Goal: Task Accomplishment & Management: Complete application form

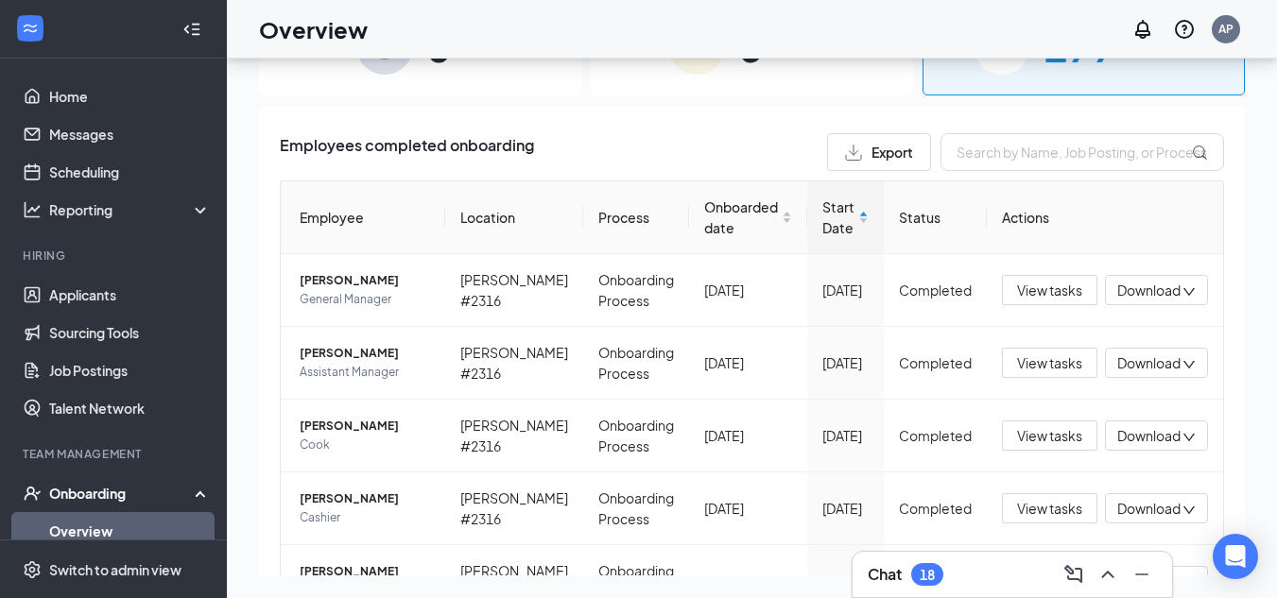
scroll to position [111, 0]
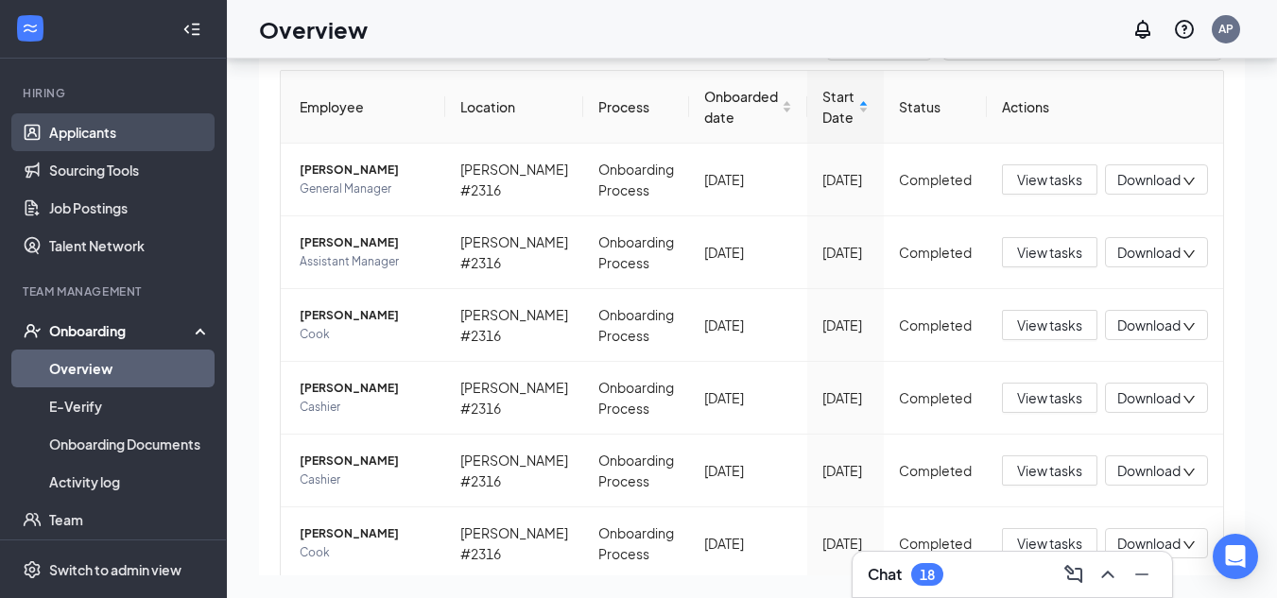
click at [113, 143] on link "Applicants" at bounding box center [130, 132] width 162 height 38
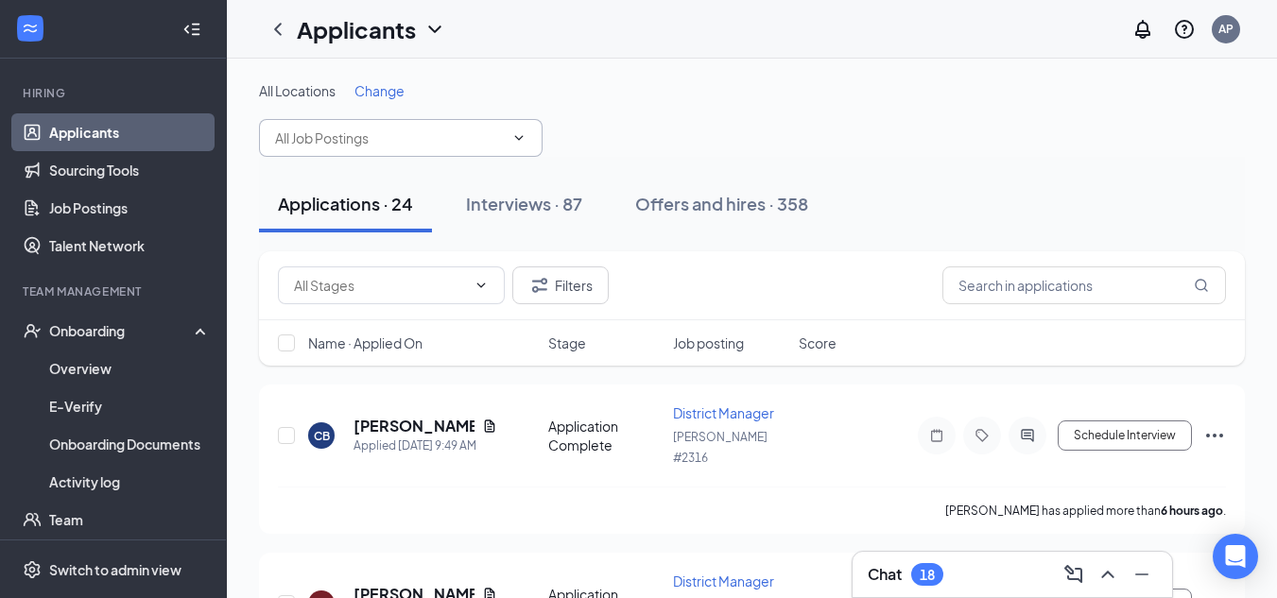
click at [471, 142] on input "text" at bounding box center [389, 138] width 229 height 21
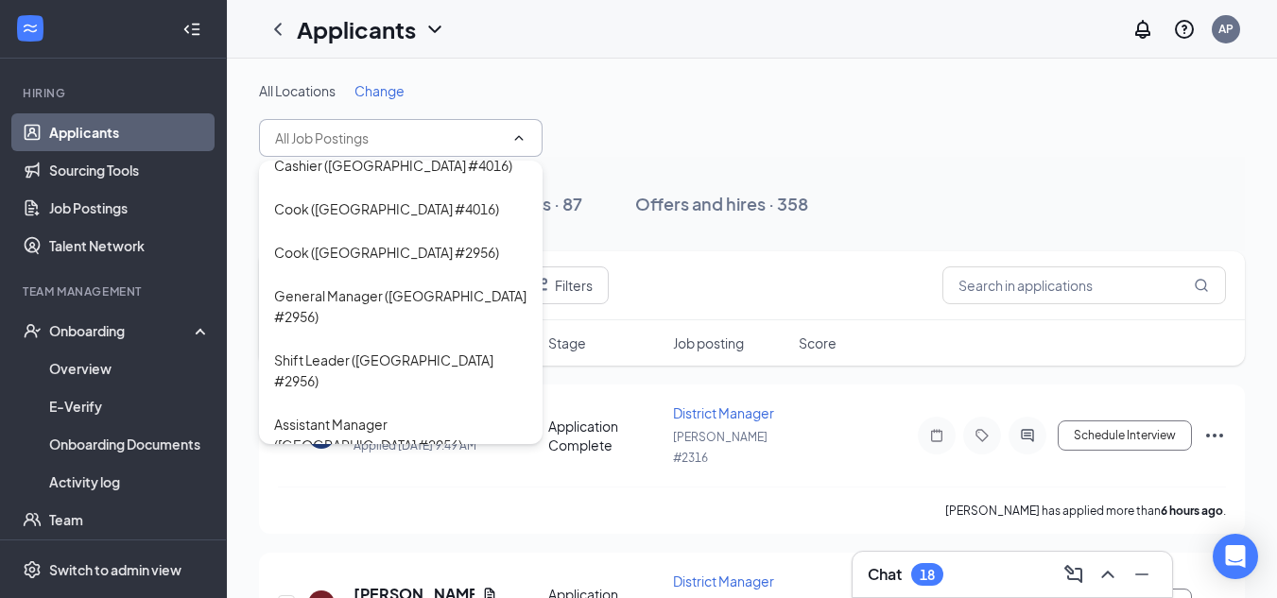
scroll to position [2520, 0]
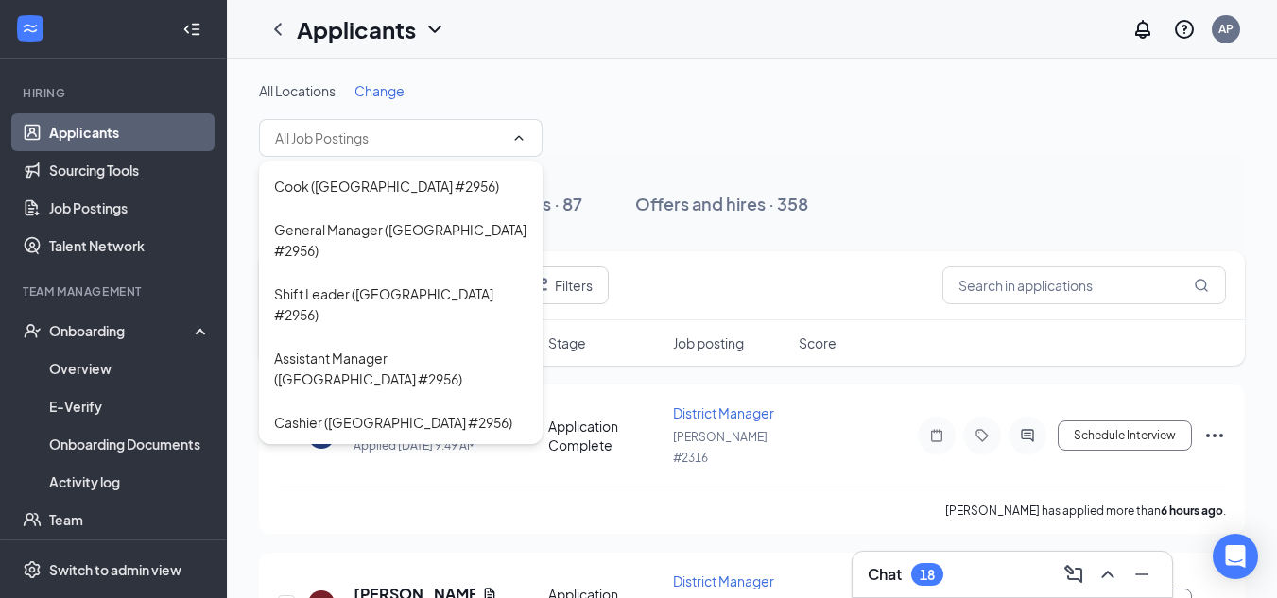
type input "Cook ([GEOGRAPHIC_DATA] #2361)"
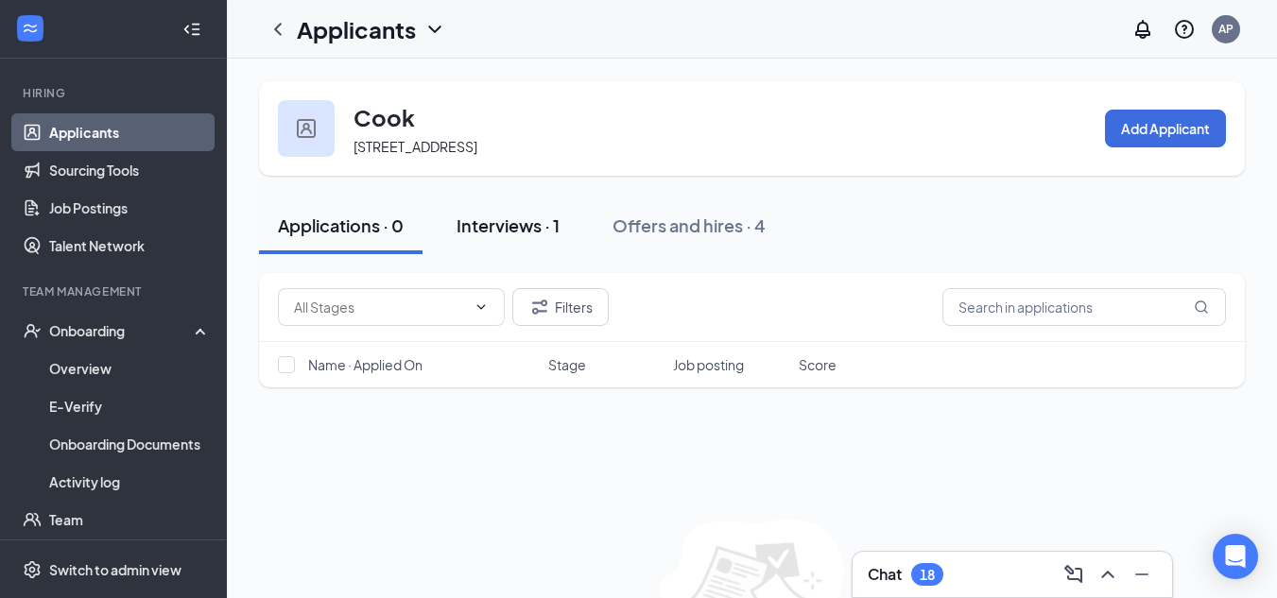
click at [522, 226] on div "Interviews · 1" at bounding box center [507, 226] width 103 height 24
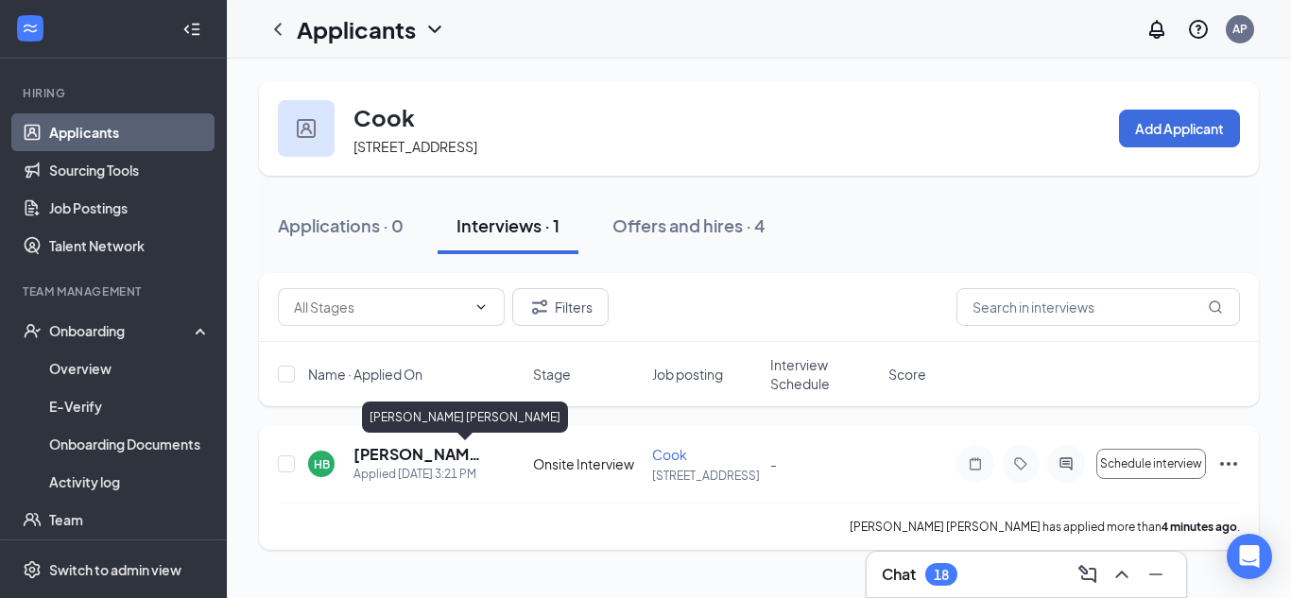
click at [382, 456] on h5 "[PERSON_NAME] [PERSON_NAME]" at bounding box center [417, 454] width 129 height 21
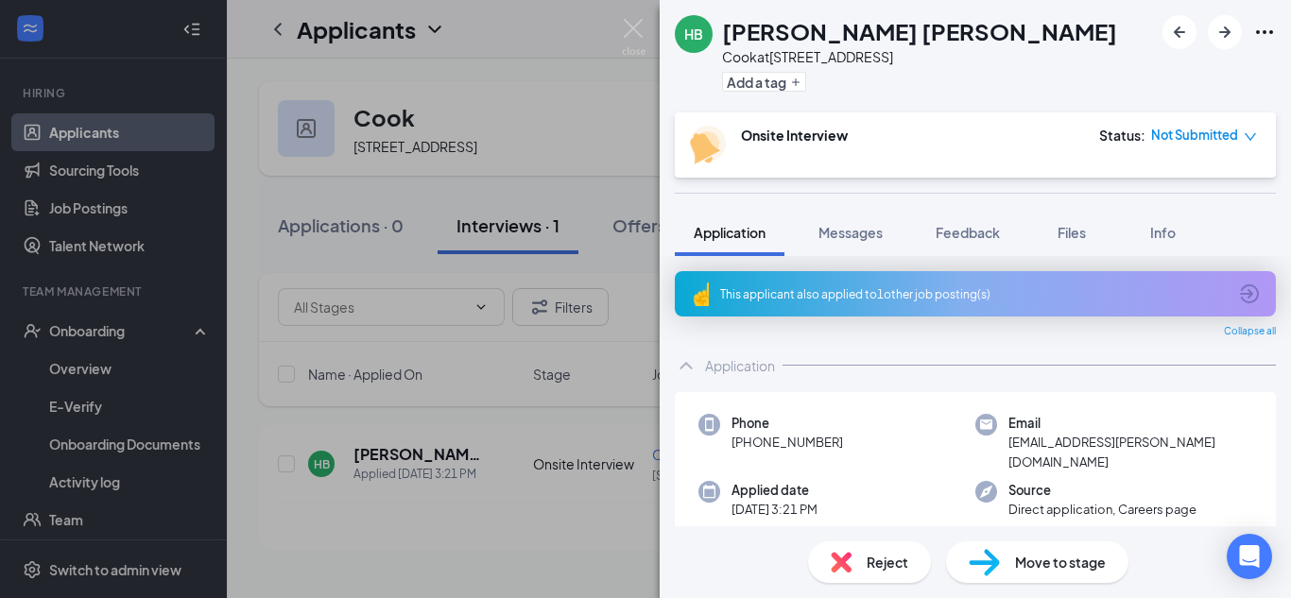
click at [994, 550] on img at bounding box center [984, 562] width 31 height 27
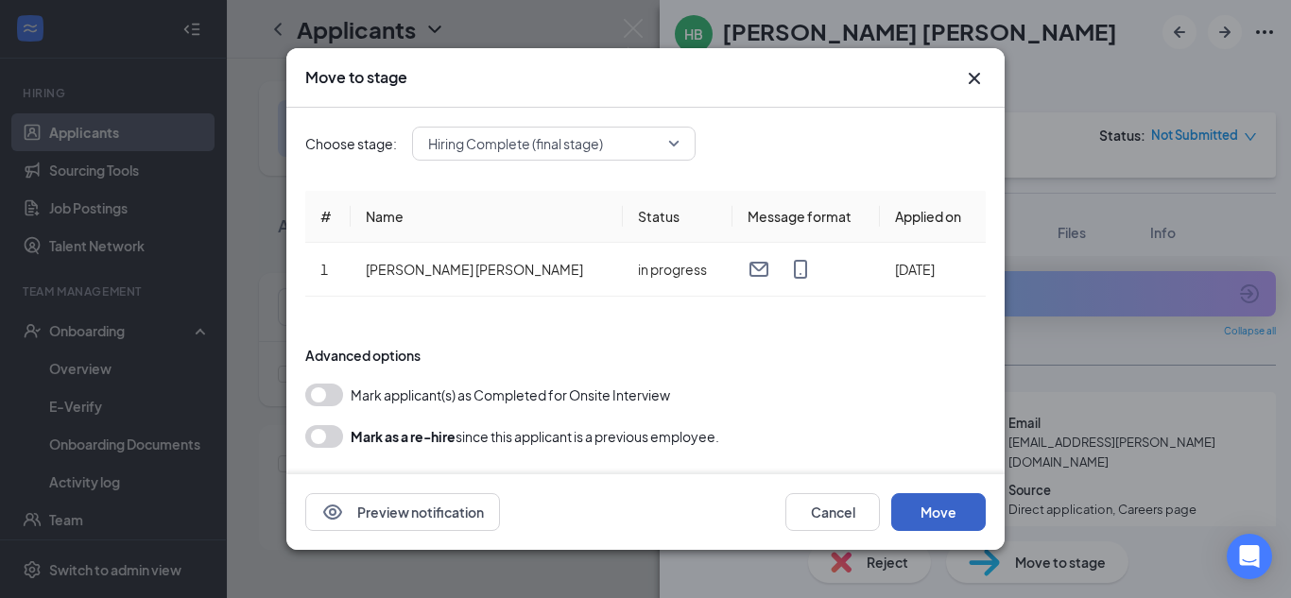
click at [956, 513] on button "Move" at bounding box center [938, 512] width 95 height 38
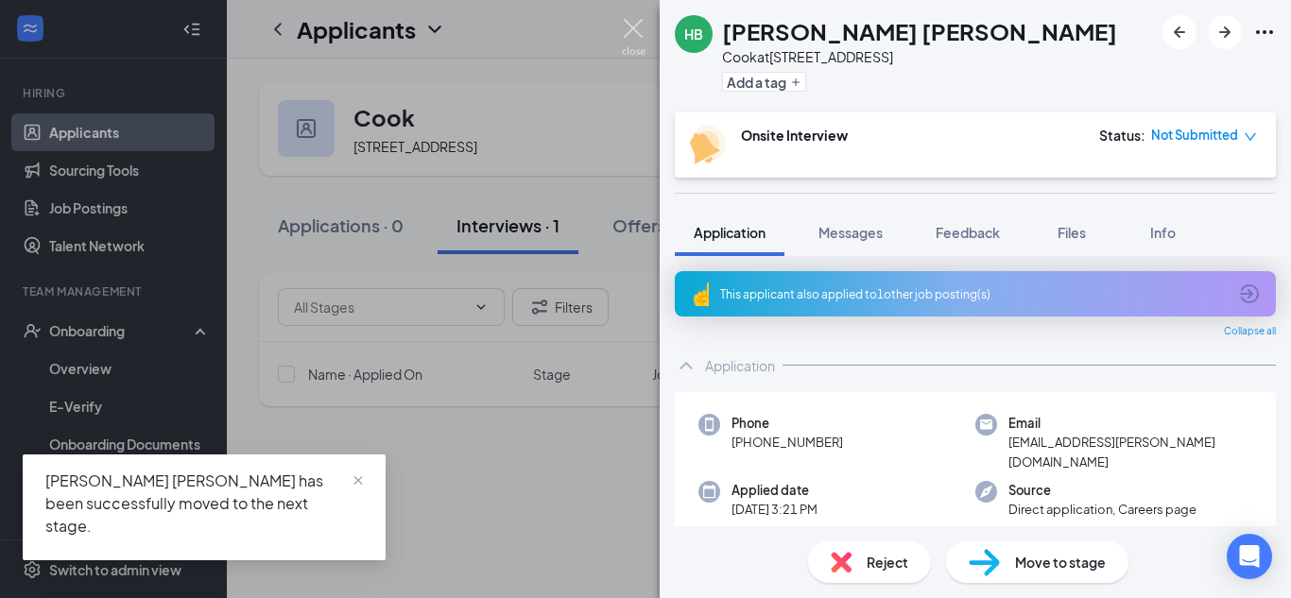
click at [632, 26] on img at bounding box center [634, 37] width 24 height 37
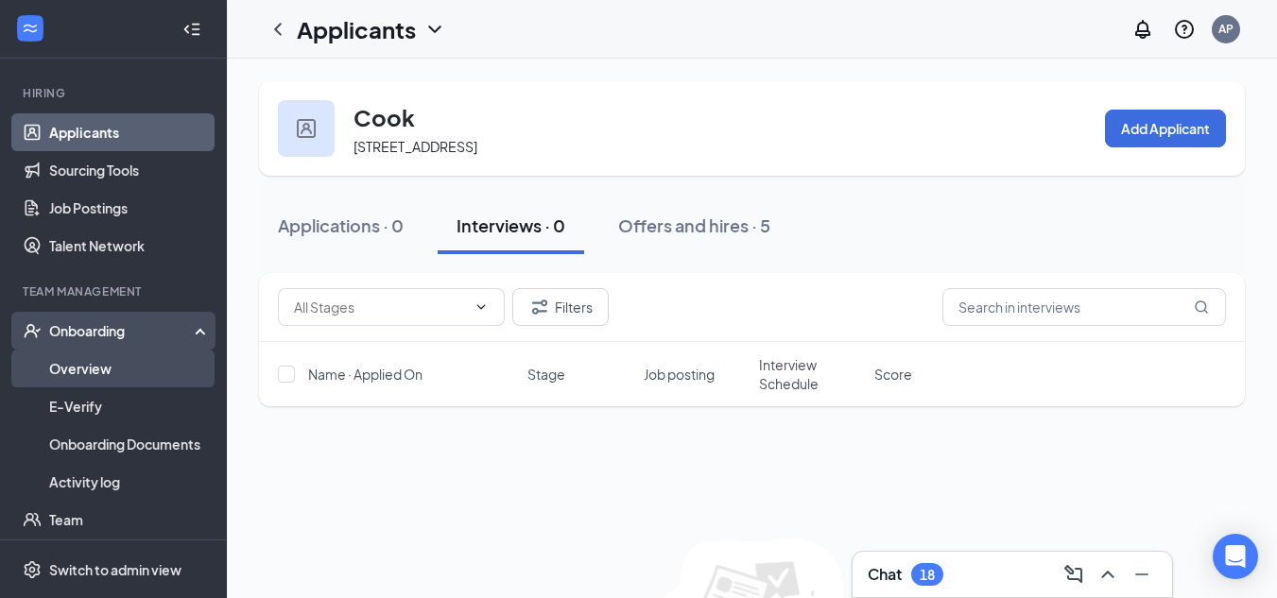
click at [123, 361] on link "Overview" at bounding box center [130, 369] width 162 height 38
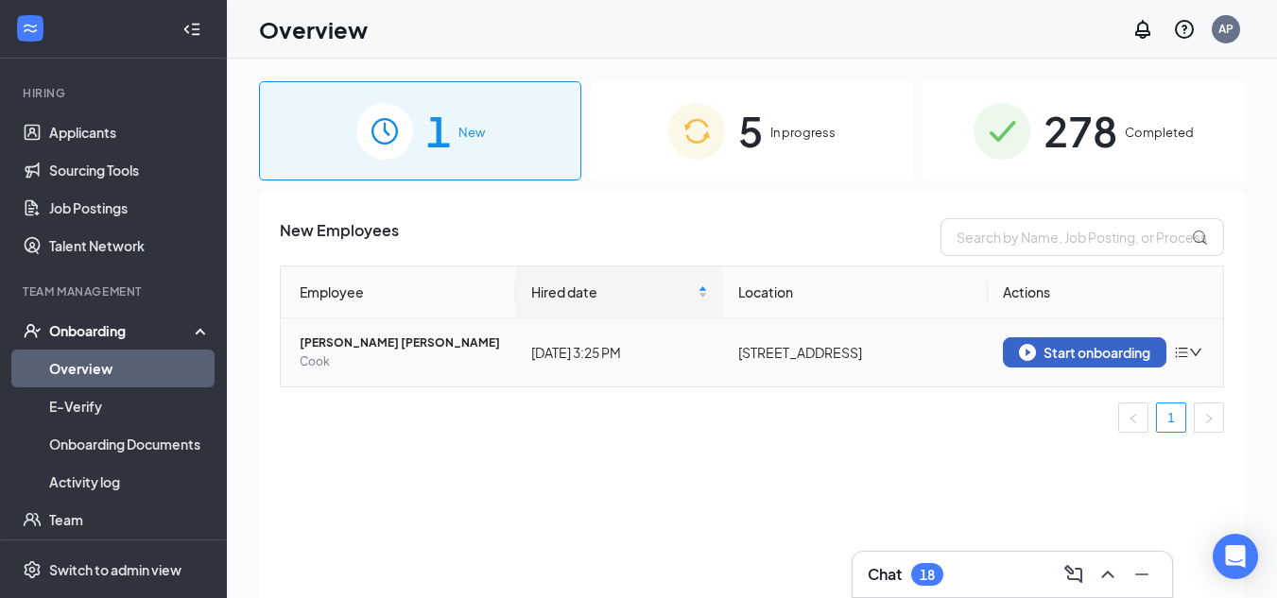
click at [1048, 348] on div "Start onboarding" at bounding box center [1084, 352] width 131 height 17
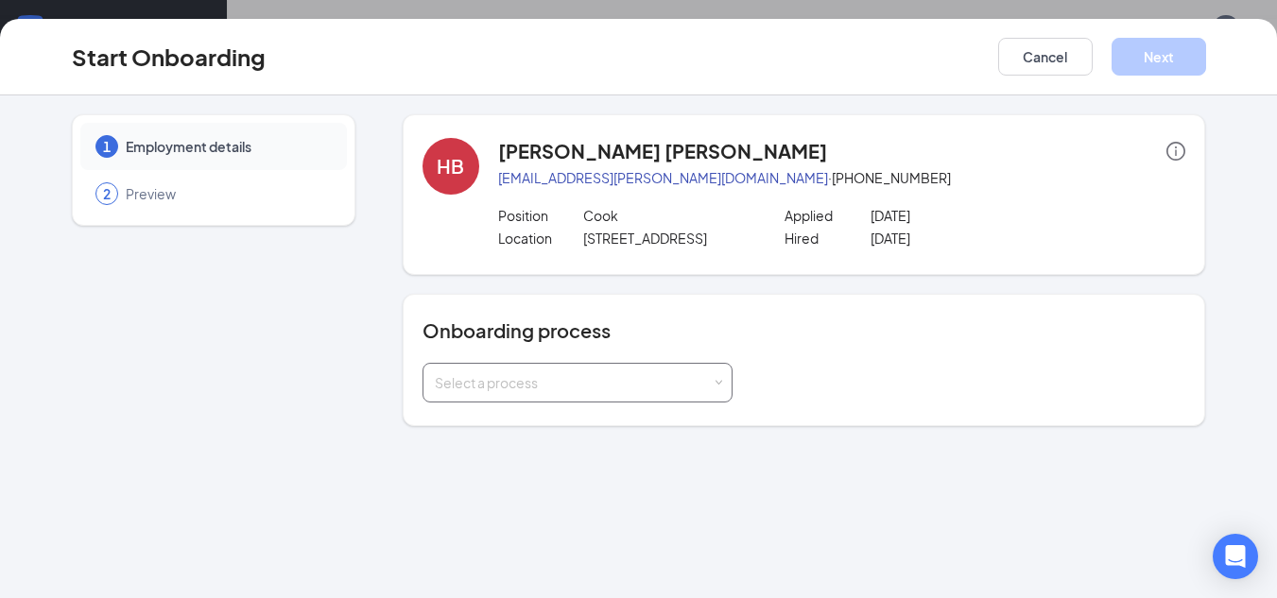
click at [680, 375] on div "Select a process" at bounding box center [573, 382] width 277 height 19
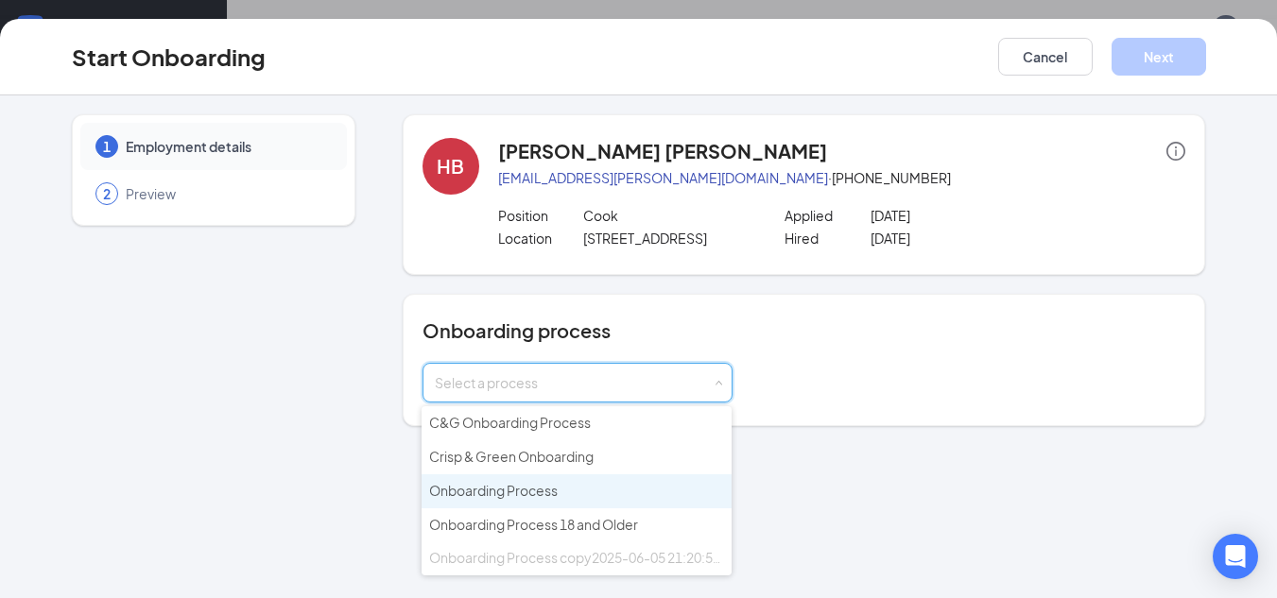
click at [558, 491] on span "Onboarding Process" at bounding box center [493, 490] width 129 height 17
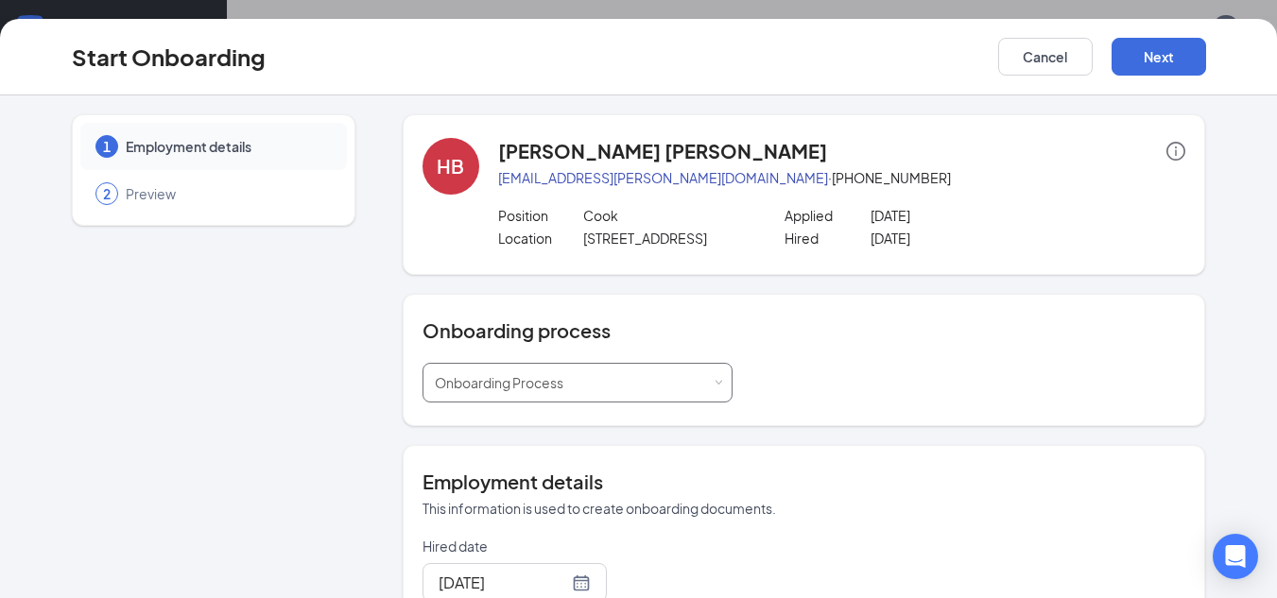
type input "[DATE]"
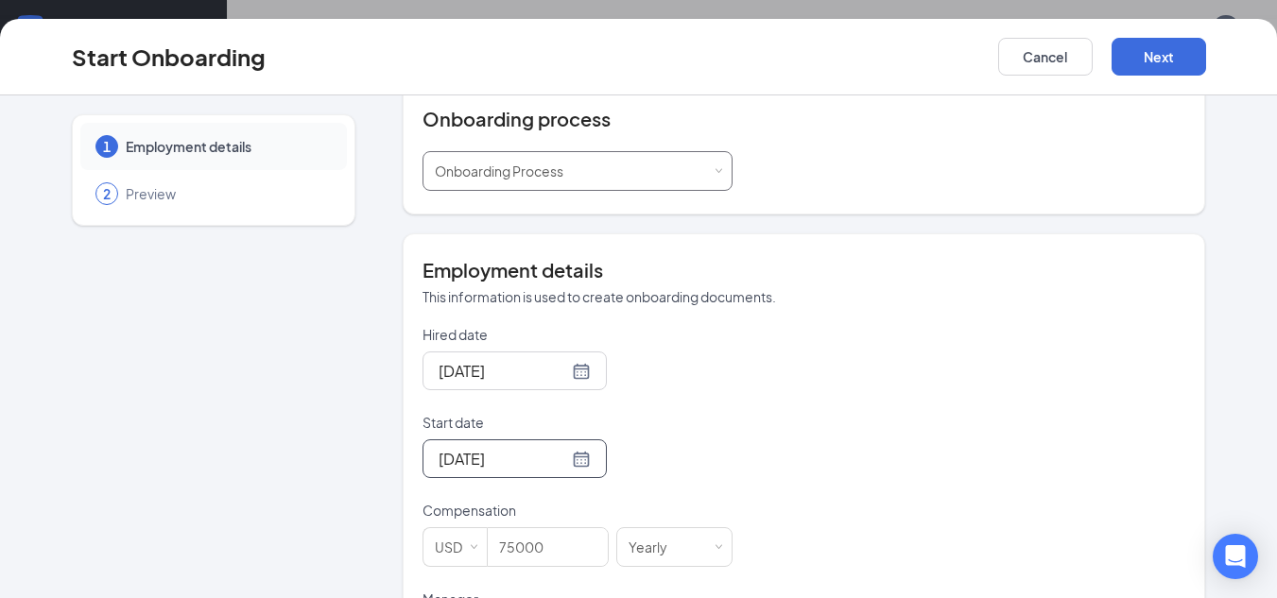
scroll to position [213, 0]
click at [559, 370] on div at bounding box center [515, 370] width 152 height 24
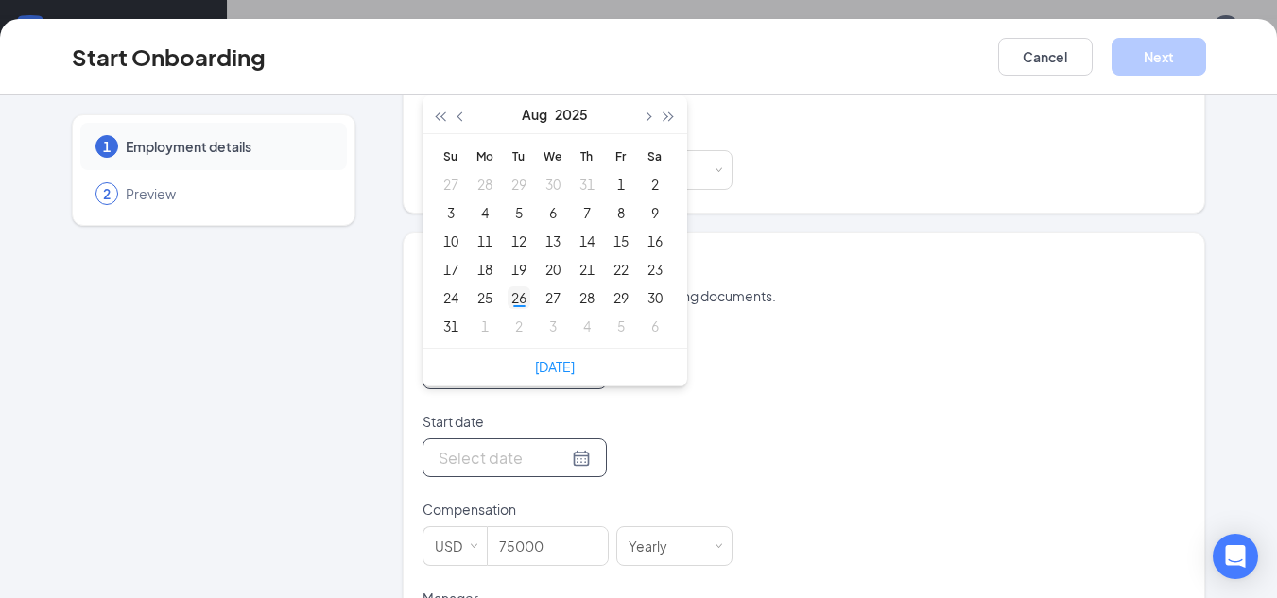
type input "[DATE]"
click at [511, 294] on div "26" at bounding box center [519, 297] width 23 height 23
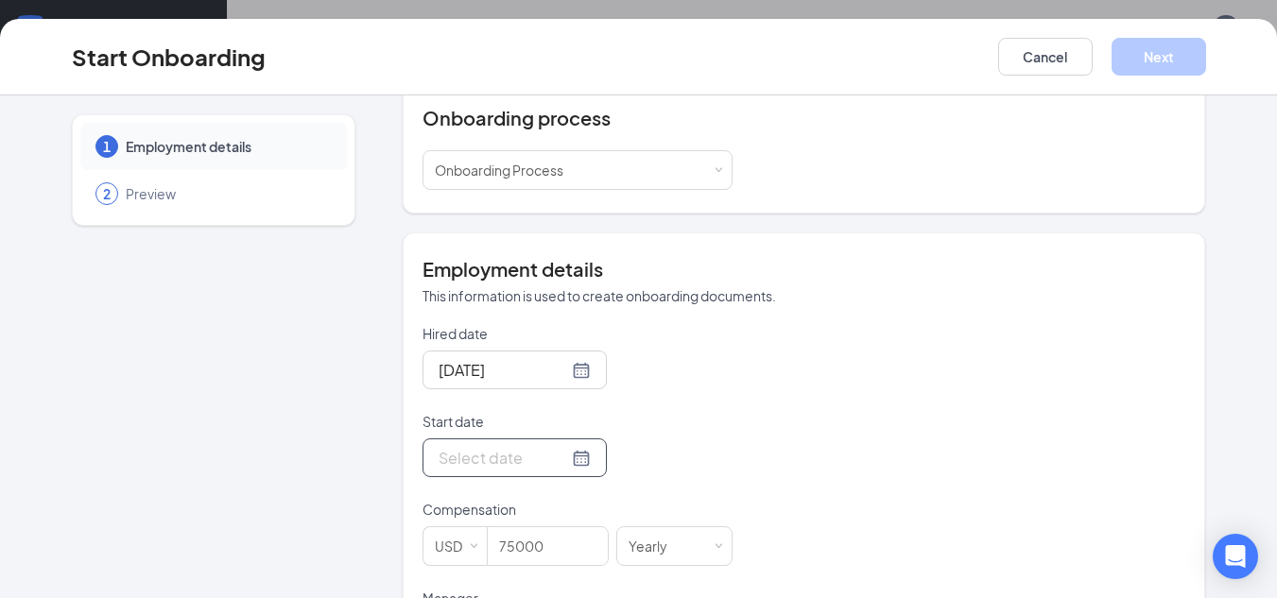
click at [505, 450] on input "Start date" at bounding box center [503, 458] width 129 height 24
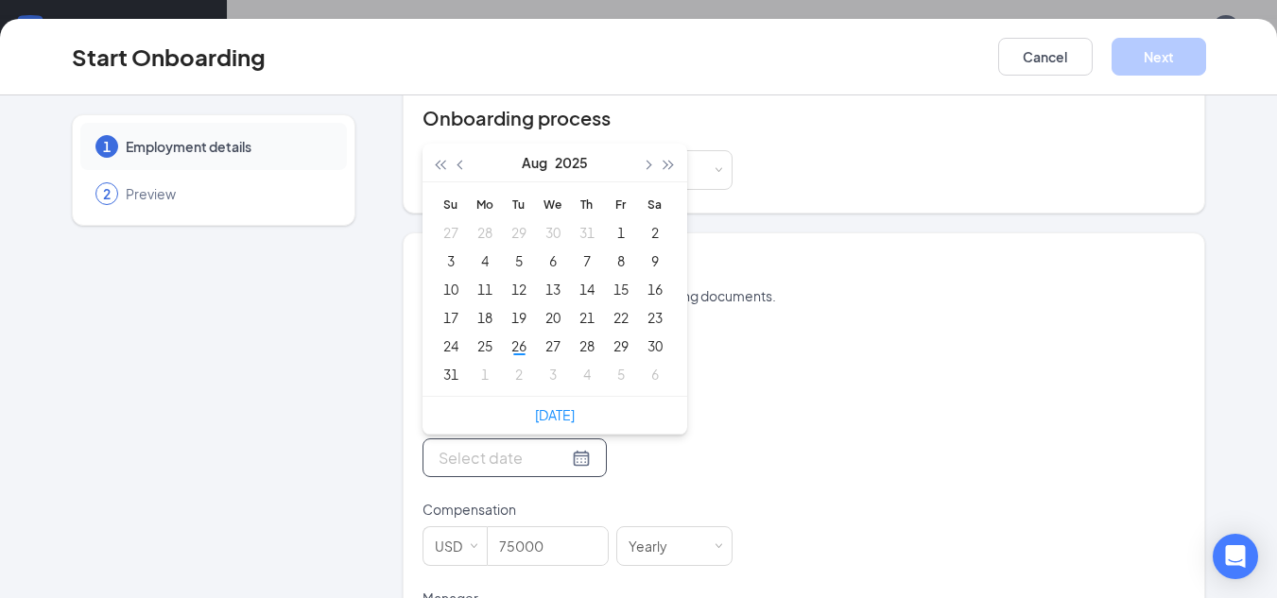
click at [554, 459] on div at bounding box center [515, 458] width 152 height 24
type input "[DATE]"
click at [544, 345] on div "27" at bounding box center [553, 346] width 23 height 23
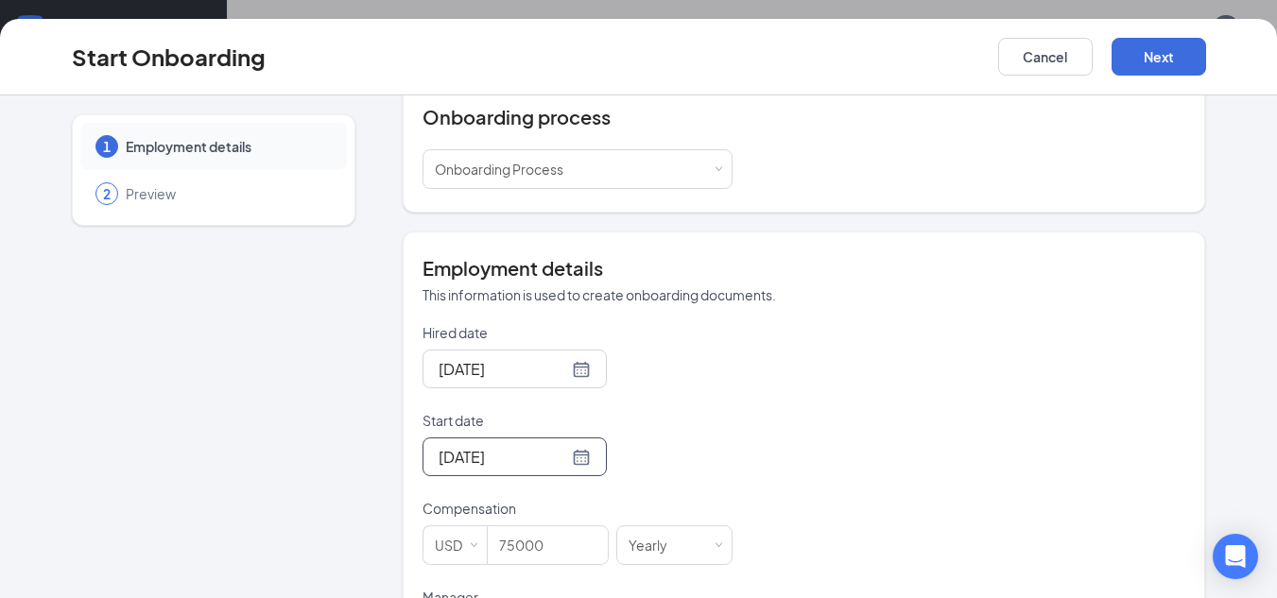
scroll to position [215, 0]
click at [588, 532] on span "Increase Value" at bounding box center [598, 536] width 20 height 23
type input "7"
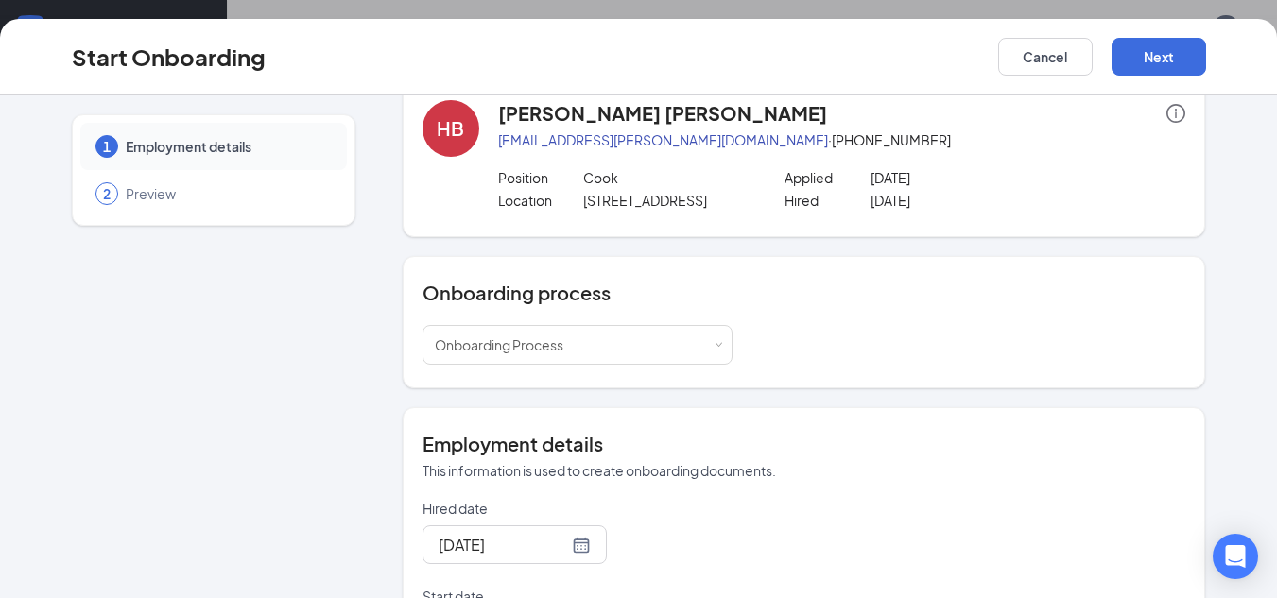
scroll to position [0, 0]
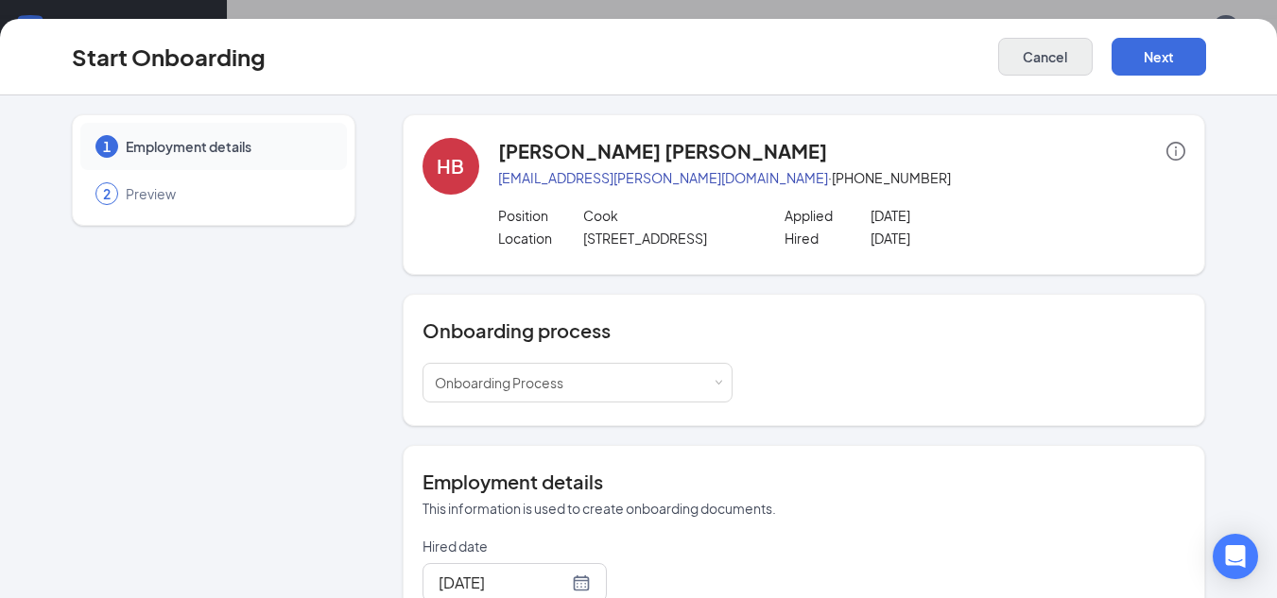
type input "11"
click at [1031, 56] on button "Cancel" at bounding box center [1045, 57] width 95 height 38
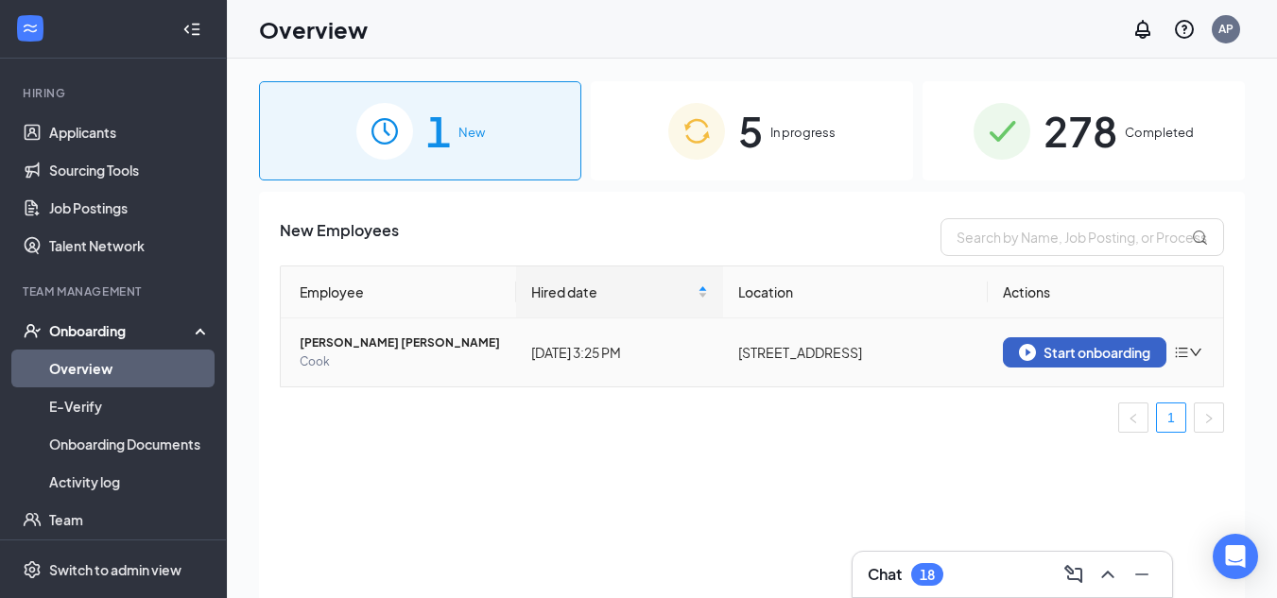
click at [1024, 355] on img "button" at bounding box center [1027, 352] width 17 height 17
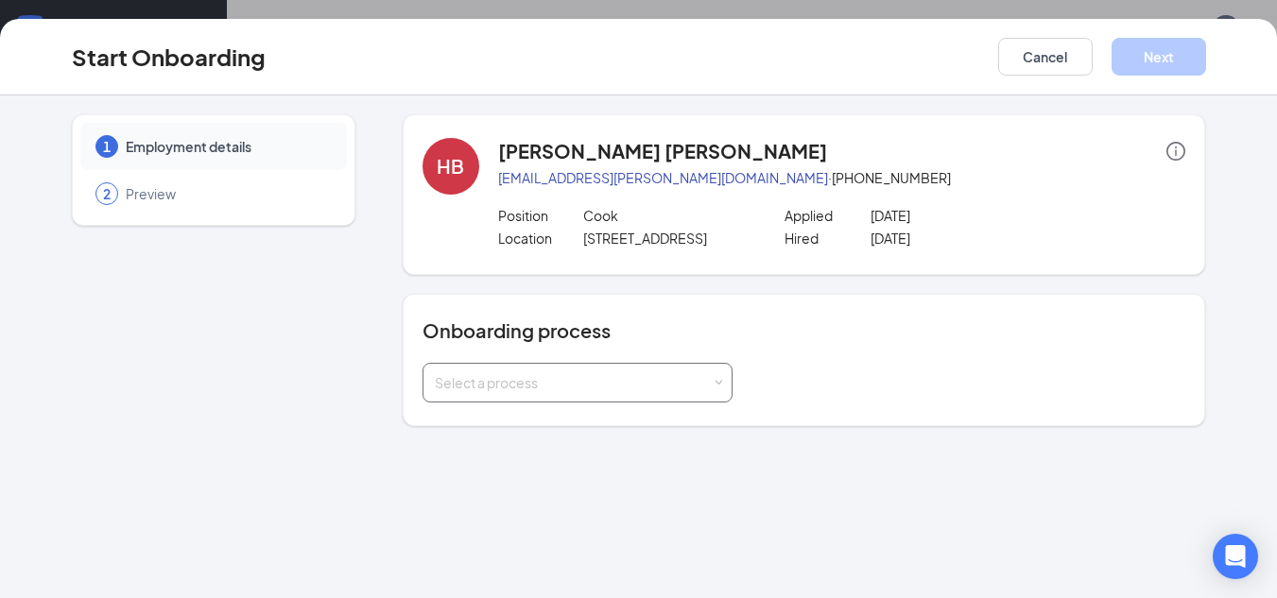
click at [634, 389] on div "Select a process" at bounding box center [573, 382] width 277 height 19
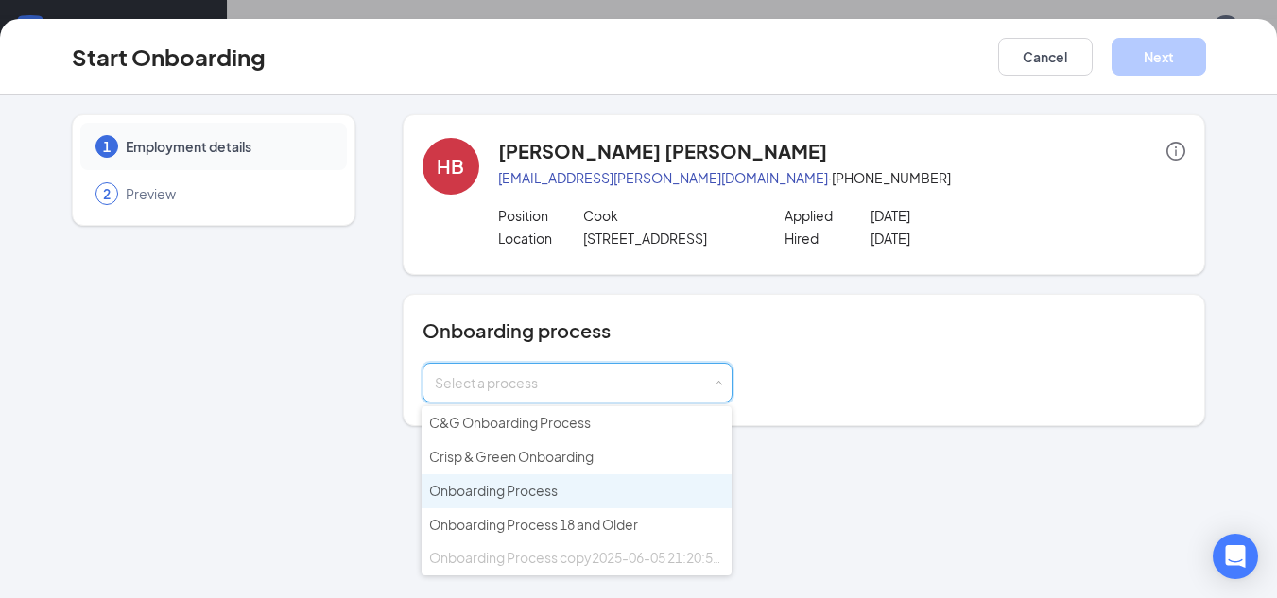
click at [576, 490] on li "Onboarding Process" at bounding box center [577, 491] width 310 height 34
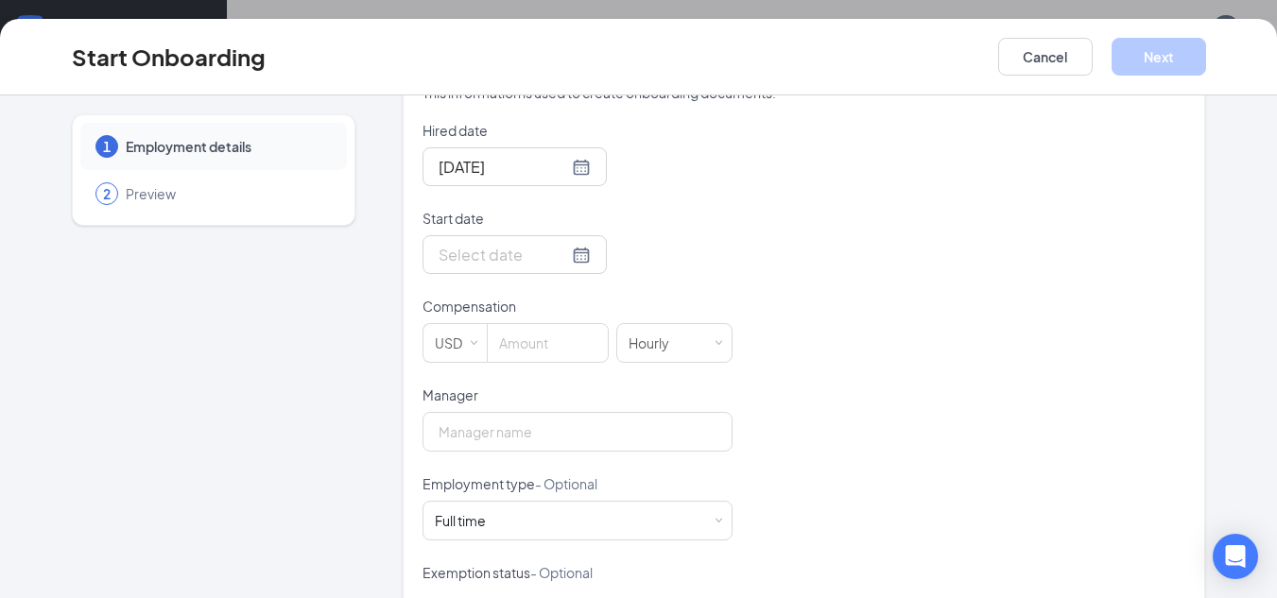
scroll to position [415, 0]
click at [557, 258] on div at bounding box center [515, 256] width 152 height 24
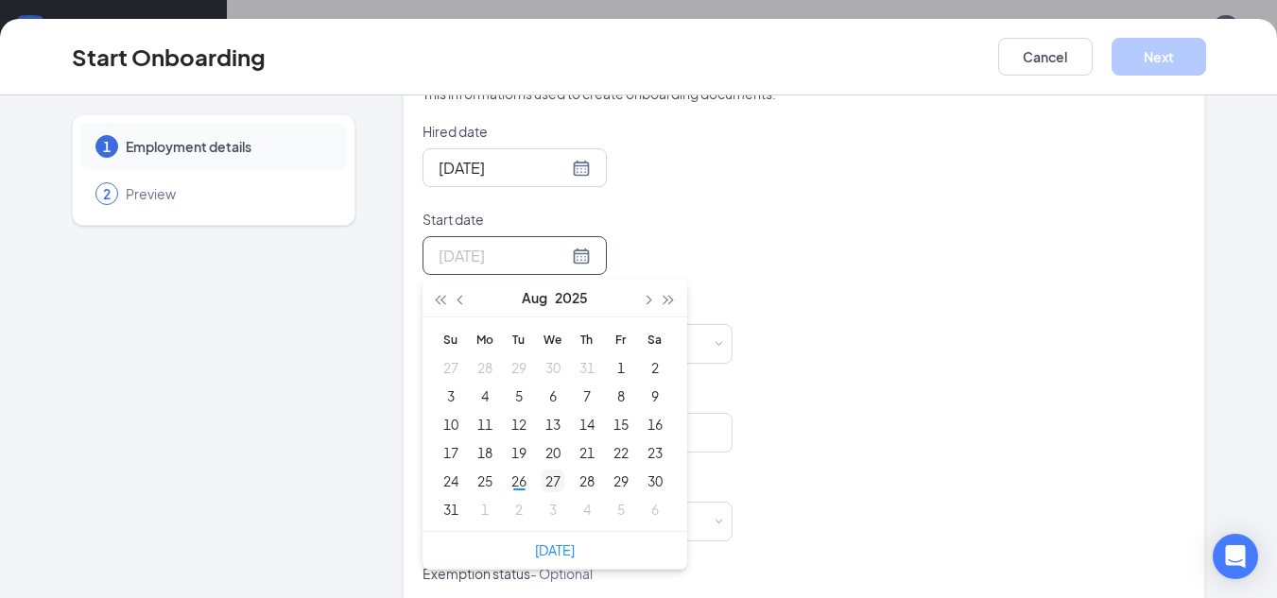
type input "[DATE]"
click at [542, 477] on div "27" at bounding box center [553, 481] width 23 height 23
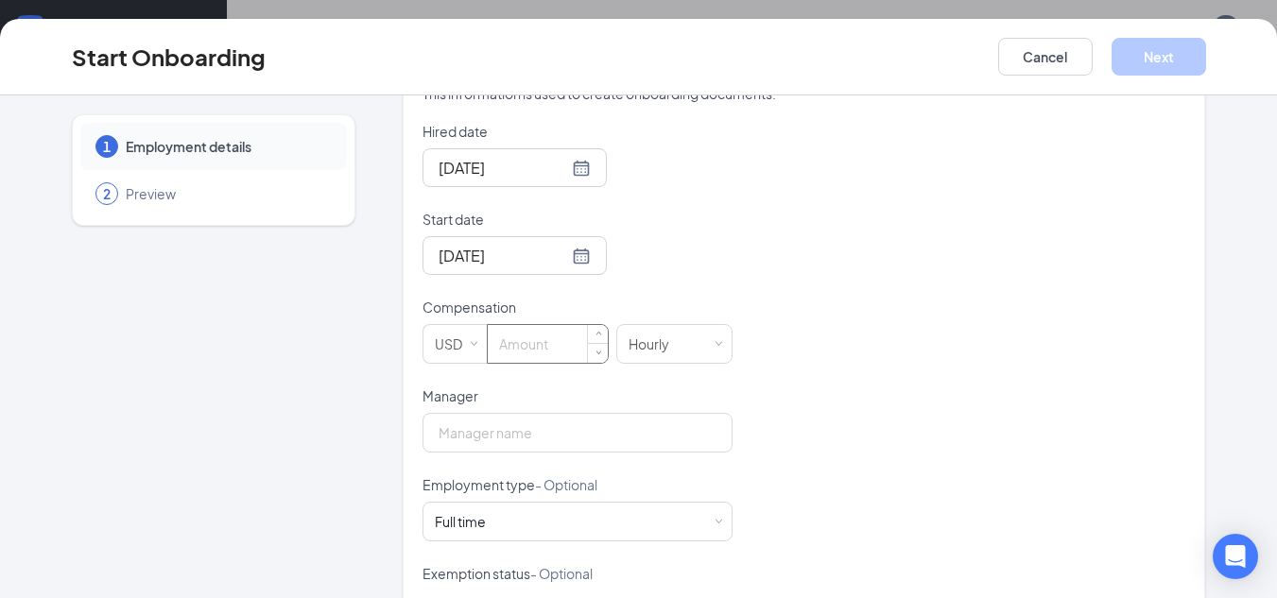
click at [511, 351] on input at bounding box center [548, 344] width 120 height 38
type input "11"
click at [504, 435] on input "Manager" at bounding box center [577, 433] width 310 height 40
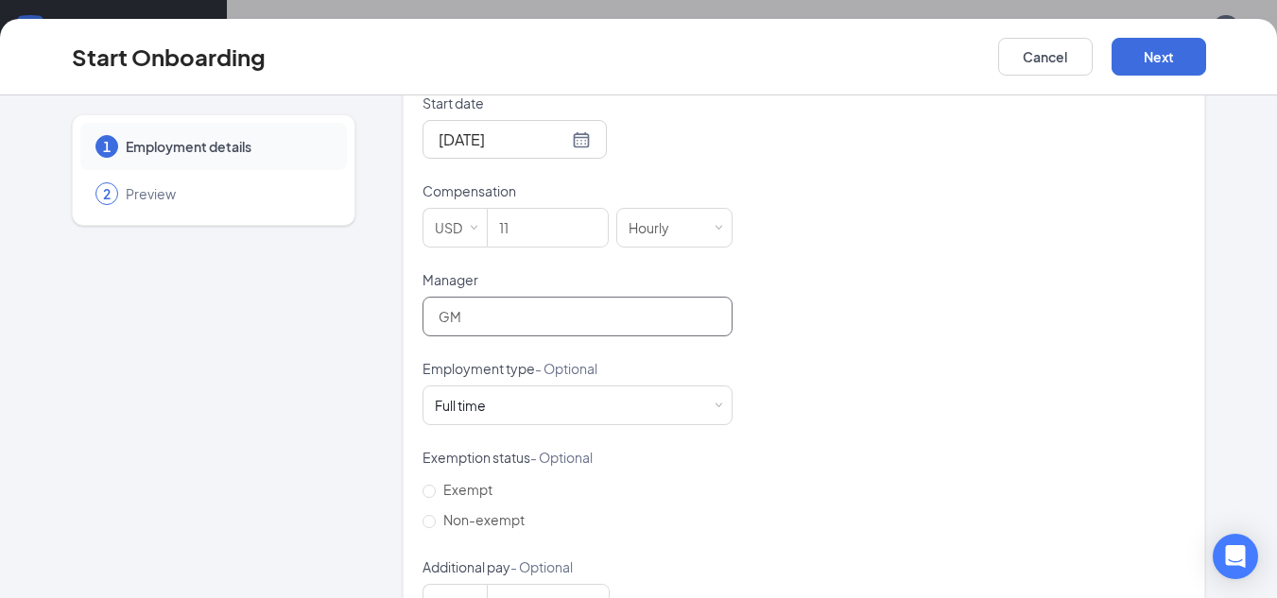
scroll to position [599, 0]
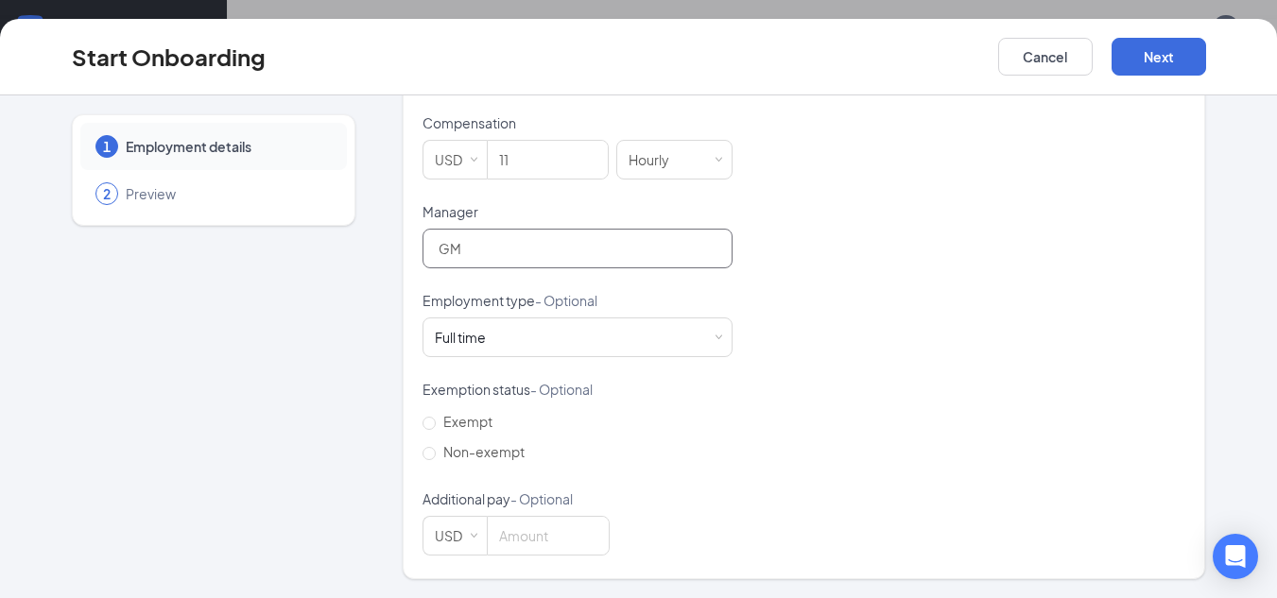
click at [477, 246] on input "GM" at bounding box center [577, 249] width 310 height 40
type input "G"
click at [477, 246] on input "Manager" at bounding box center [577, 249] width 310 height 40
type input "G"
click at [577, 240] on input "Manager" at bounding box center [577, 249] width 310 height 40
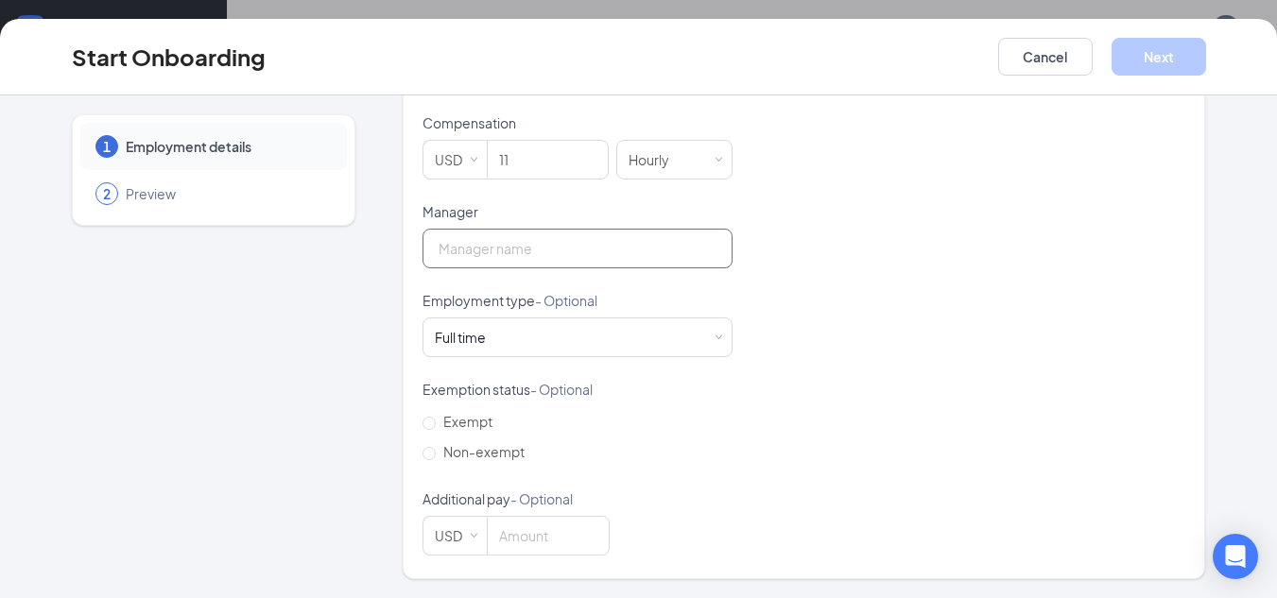
type input "GM"
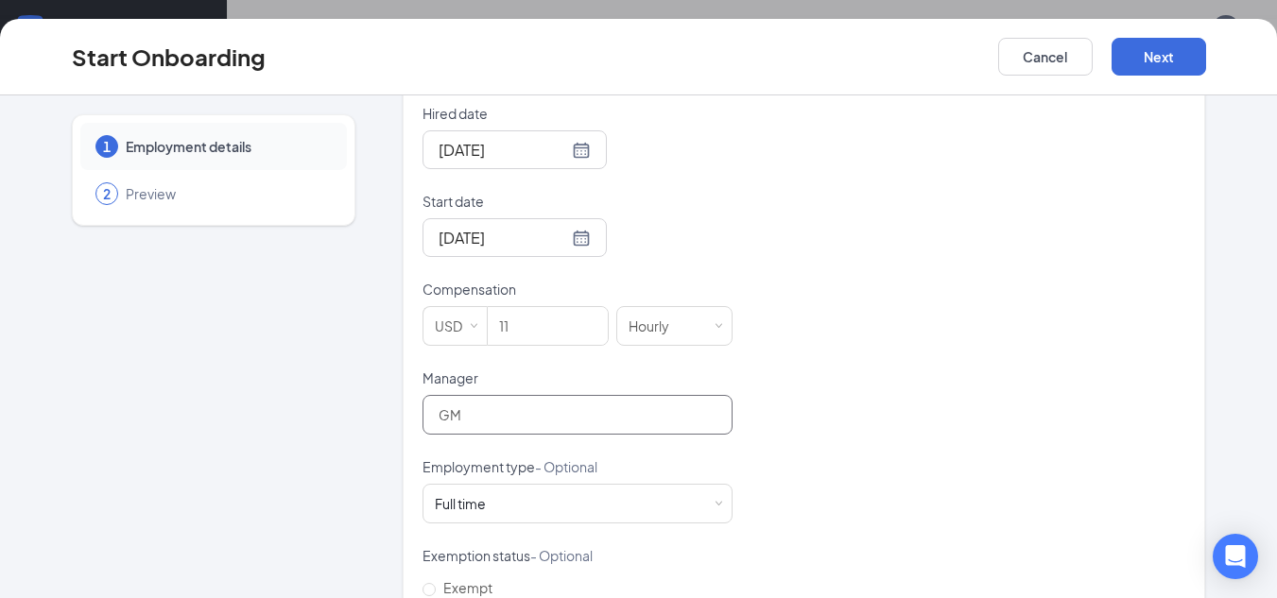
scroll to position [432, 0]
click at [1165, 44] on button "Next" at bounding box center [1158, 57] width 95 height 38
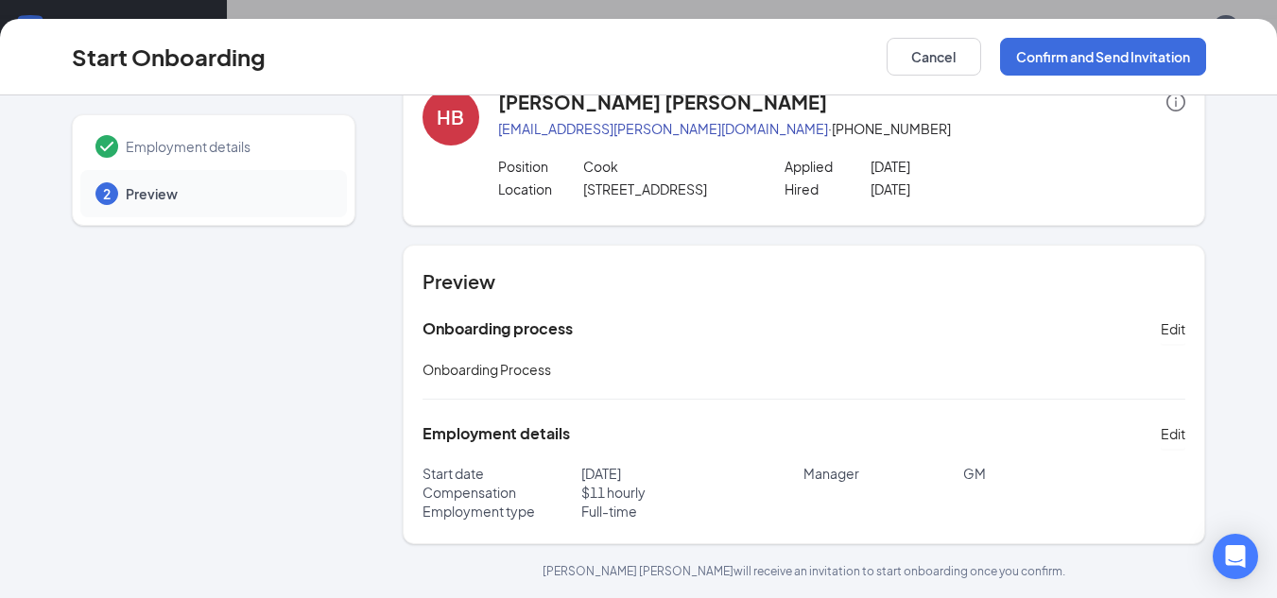
scroll to position [49, 0]
click at [1095, 52] on button "Confirm and Send Invitation" at bounding box center [1103, 57] width 206 height 38
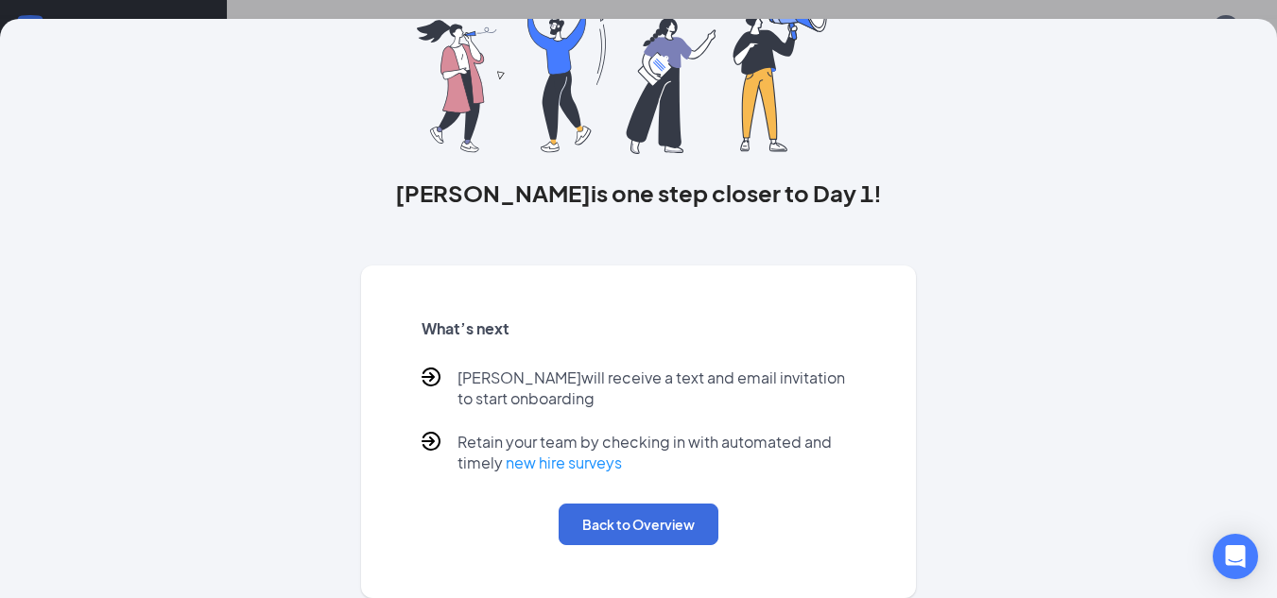
scroll to position [85, 0]
click at [594, 526] on button "Back to Overview" at bounding box center [639, 525] width 160 height 42
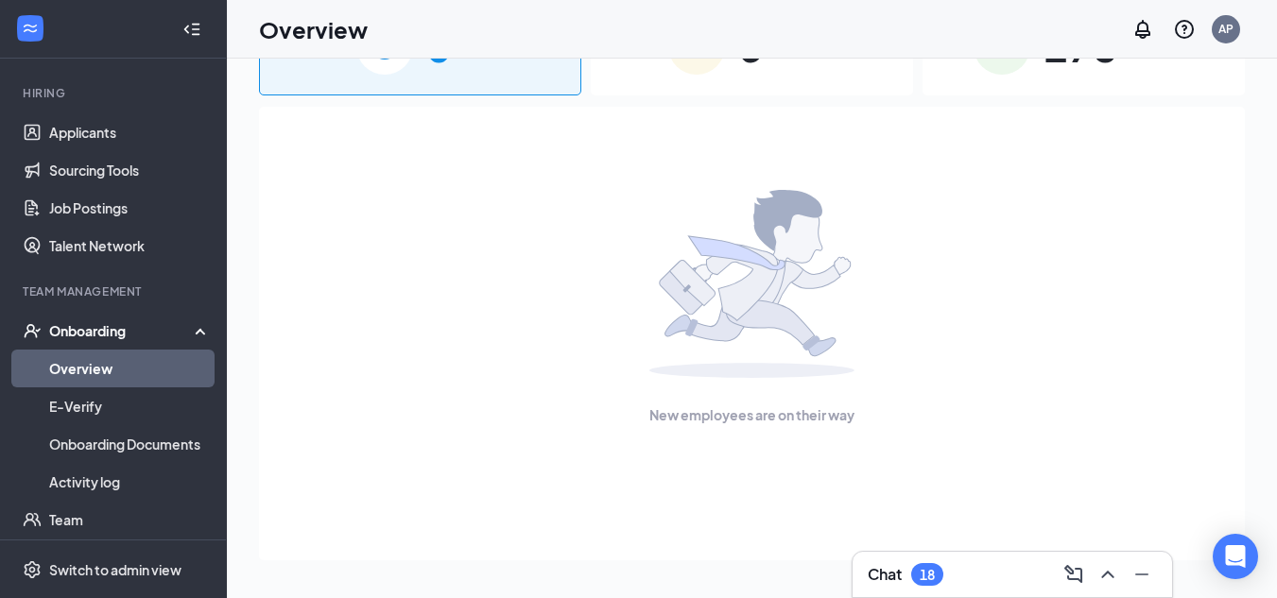
scroll to position [0, 0]
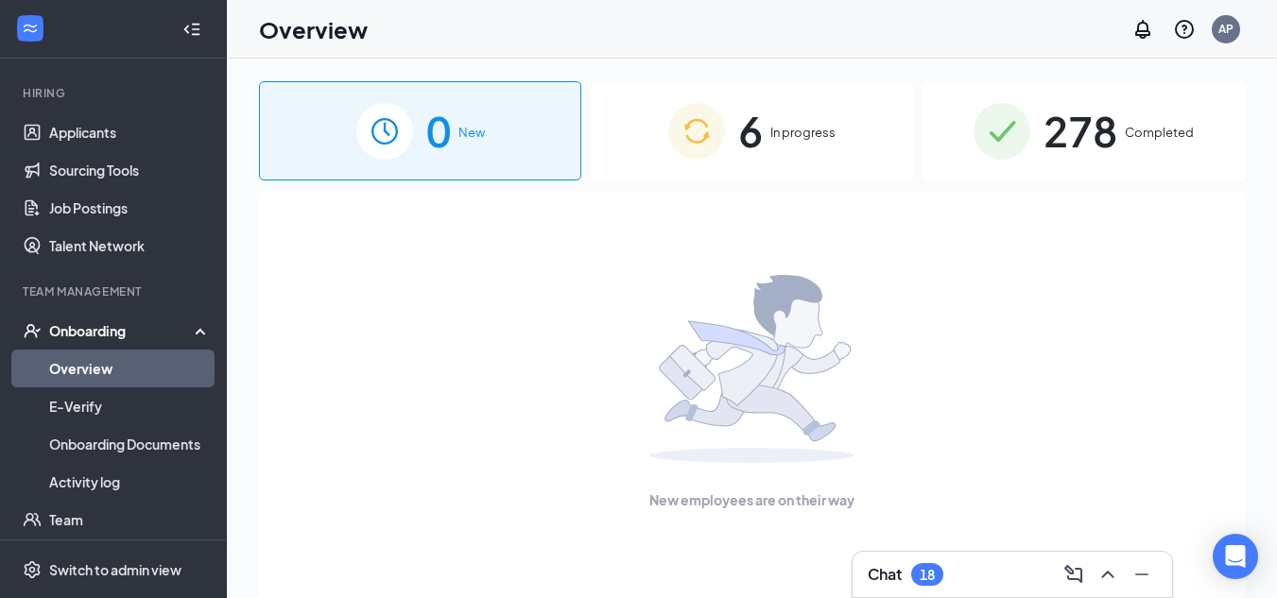
click at [804, 128] on span "In progress" at bounding box center [802, 132] width 65 height 19
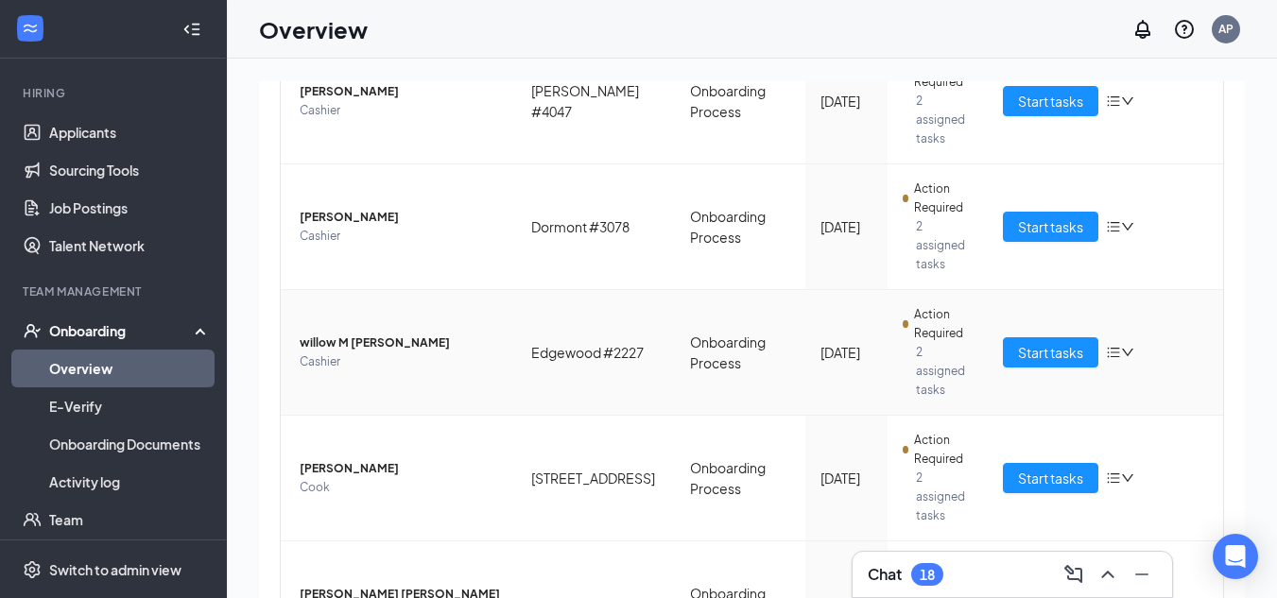
scroll to position [447, 0]
